Goal: Transaction & Acquisition: Purchase product/service

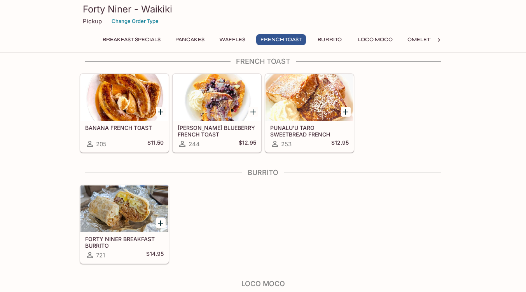
scroll to position [573, 0]
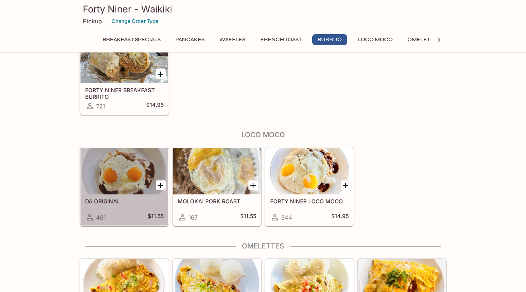
click at [111, 201] on h5 "DA ORIGINAL" at bounding box center [124, 201] width 78 height 7
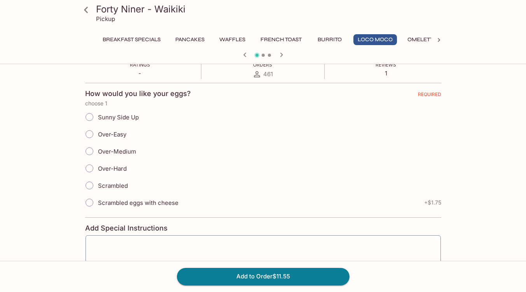
scroll to position [209, 0]
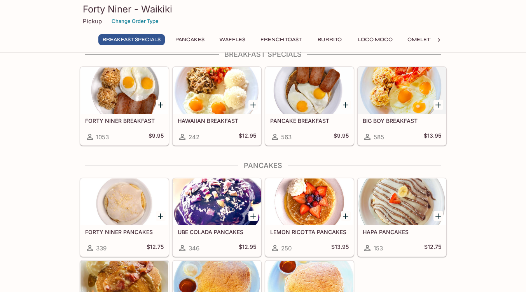
scroll to position [16, 0]
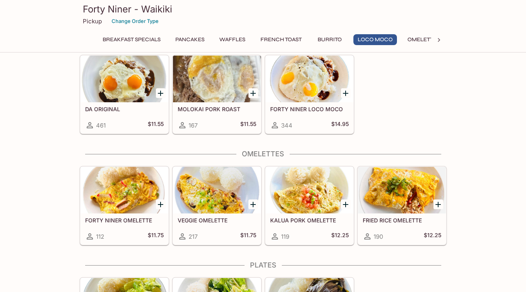
scroll to position [665, 0]
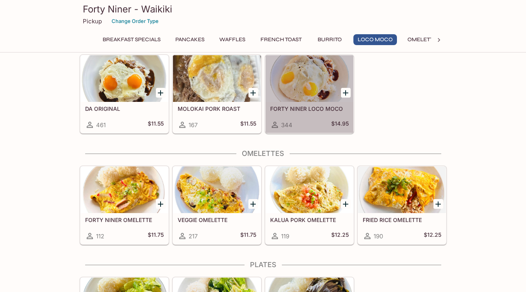
click at [317, 110] on h5 "FORTY NINER LOCO MOCO" at bounding box center [309, 108] width 78 height 7
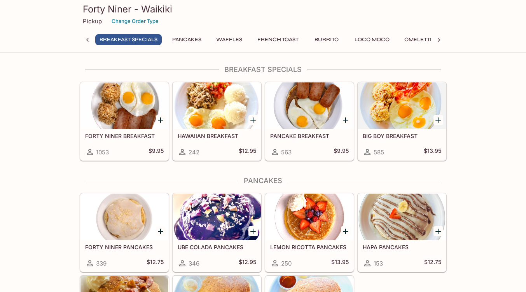
click at [136, 134] on h5 "FORTY NINER BREAKFAST" at bounding box center [124, 135] width 78 height 7
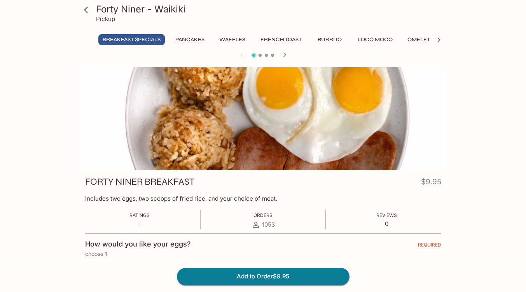
click at [0, 158] on div "Forty Niner - Waikiki Pickup Breakfast Specials Pancakes Waffles French Toast B…" at bounding box center [263, 213] width 526 height 292
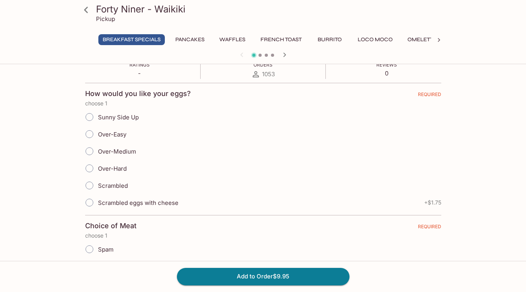
scroll to position [151, 0]
click at [91, 134] on input "Over-Easy" at bounding box center [89, 133] width 16 height 16
radio input "true"
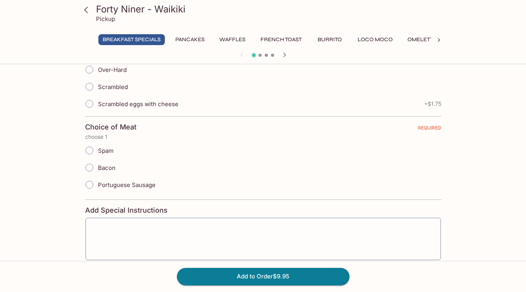
scroll to position [249, 0]
click at [91, 183] on input "Portuguese Sausage" at bounding box center [89, 184] width 16 height 16
radio input "true"
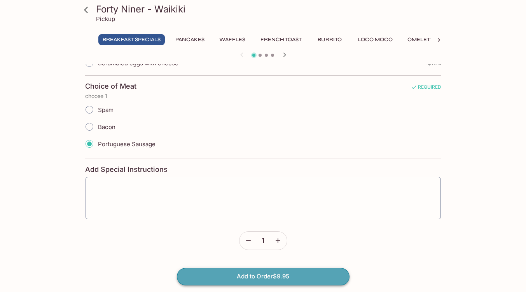
click at [275, 273] on button "Add to Order $9.95" at bounding box center [263, 276] width 173 height 17
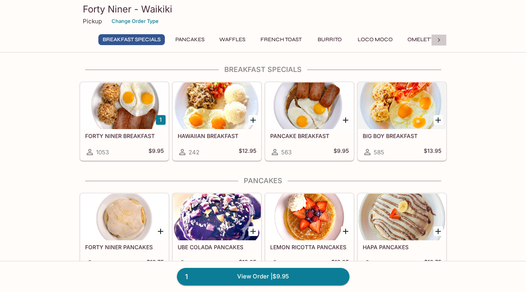
click at [438, 44] on icon at bounding box center [439, 40] width 8 height 8
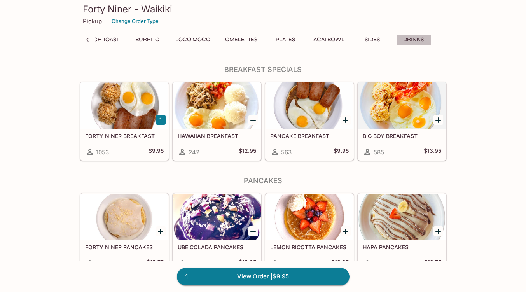
click at [417, 36] on button "Drinks" at bounding box center [413, 39] width 35 height 11
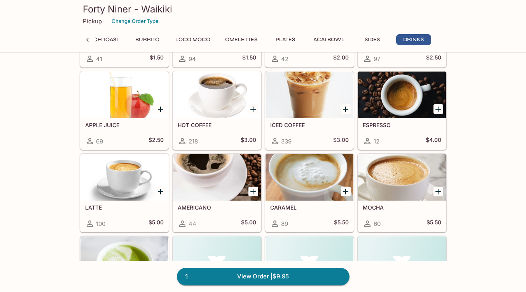
scroll to position [1718, 0]
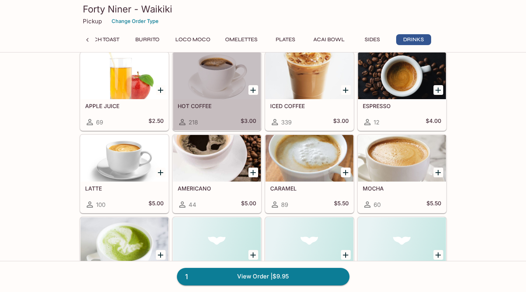
click at [197, 115] on div "HOT COFFEE 218 $3.00" at bounding box center [217, 114] width 88 height 31
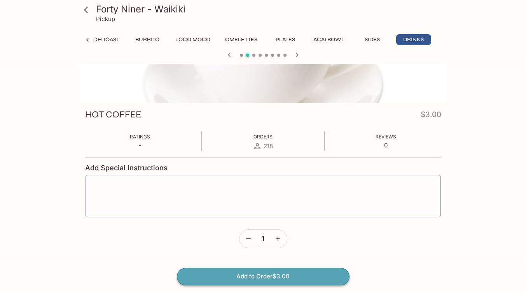
click at [242, 275] on button "Add to Order $3.00" at bounding box center [263, 276] width 173 height 17
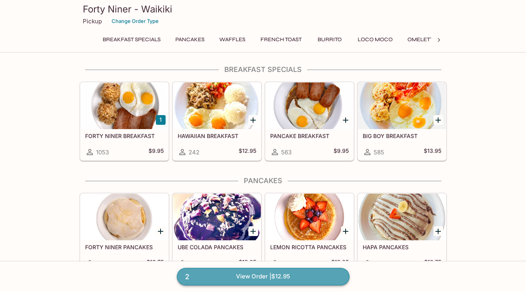
click at [300, 276] on link "2 View Order | $12.95" at bounding box center [263, 276] width 173 height 17
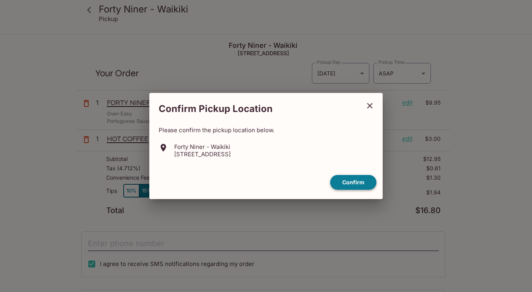
click at [362, 180] on button "Confirm" at bounding box center [353, 182] width 46 height 15
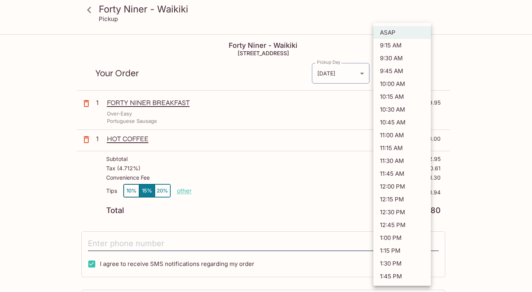
click at [425, 75] on body "Forty Niner - Waikiki Pickup Forty Niner - Waikiki [STREET_ADDRESS] Your Order …" at bounding box center [266, 181] width 532 height 292
click at [483, 64] on div at bounding box center [266, 146] width 532 height 292
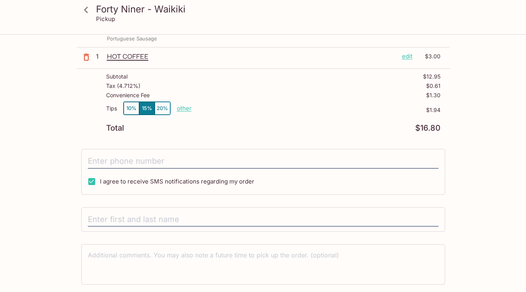
scroll to position [107, 0]
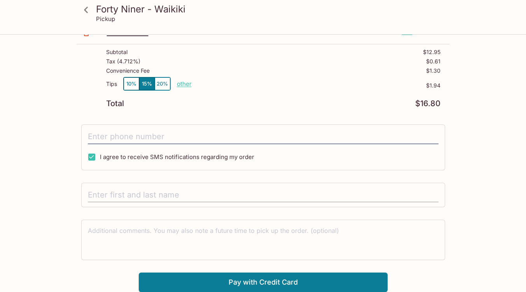
click at [374, 199] on input "text" at bounding box center [263, 195] width 350 height 15
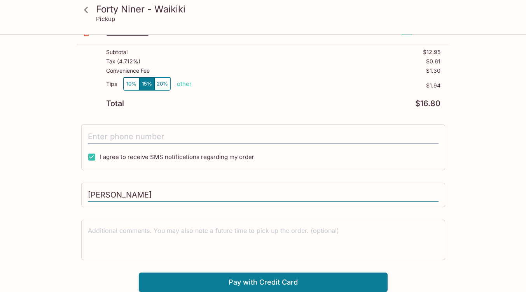
type input "[PERSON_NAME]"
click at [501, 124] on div "Forty Niner - Waikiki Pickup Forty Niner - Waikiki [STREET_ADDRESS] Your Order …" at bounding box center [262, 110] width 497 height 364
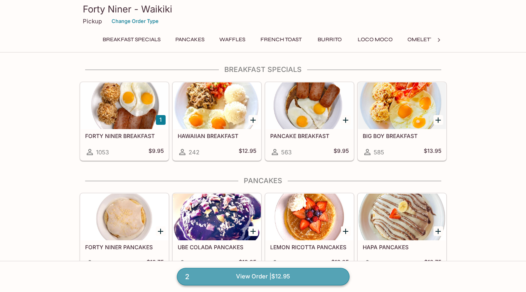
click at [264, 277] on link "2 View Order | $12.95" at bounding box center [263, 276] width 173 height 17
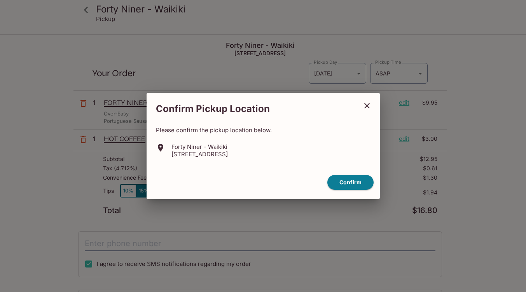
type input "[PERSON_NAME]"
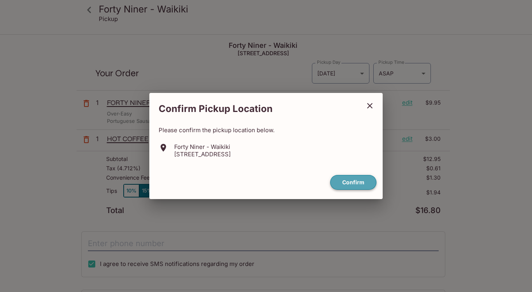
click at [365, 179] on button "Confirm" at bounding box center [353, 182] width 46 height 15
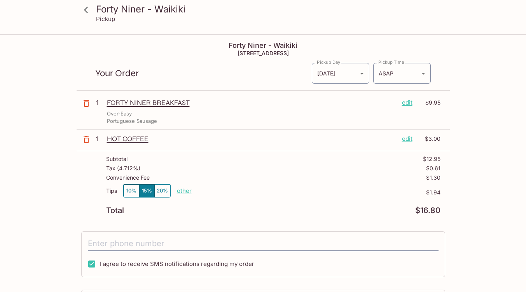
scroll to position [64, 0]
